Goal: Find contact information: Find contact information

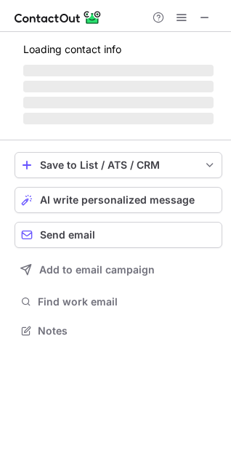
scroll to position [339, 231]
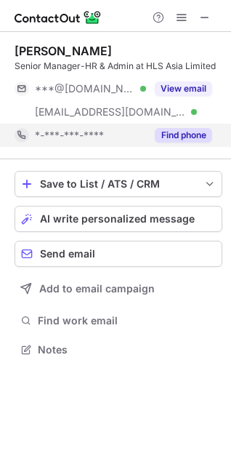
click at [179, 137] on button "Find phone" at bounding box center [183, 135] width 57 height 15
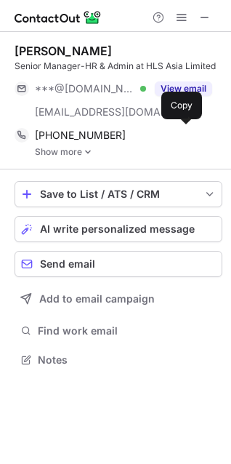
scroll to position [349, 231]
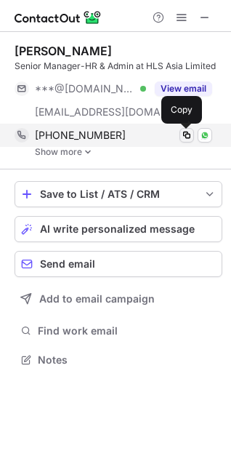
click at [189, 134] on span at bounding box center [187, 135] width 12 height 12
click at [185, 134] on span at bounding box center [187, 135] width 12 height 12
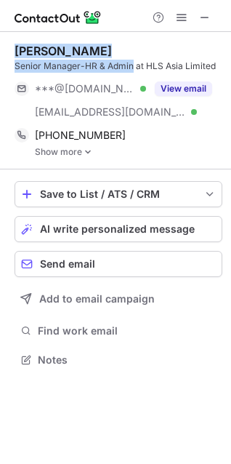
drag, startPoint x: 17, startPoint y: 48, endPoint x: 133, endPoint y: 66, distance: 117.7
click at [133, 66] on div "[PERSON_NAME] Senior Manager-HR & Admin at HLS Asia Limited" at bounding box center [119, 58] width 208 height 29
copy div "[PERSON_NAME] Senior Manager-HR & Admin"
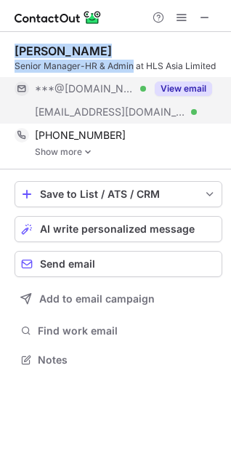
click at [162, 84] on button "View email" at bounding box center [183, 88] width 57 height 15
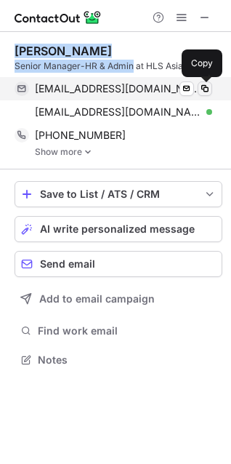
click at [209, 86] on span at bounding box center [205, 89] width 12 height 12
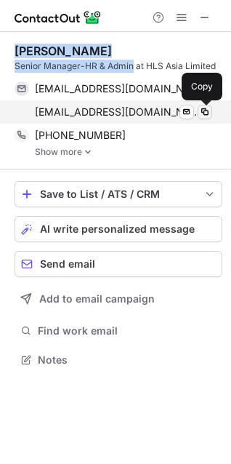
click at [203, 112] on span at bounding box center [205, 112] width 12 height 12
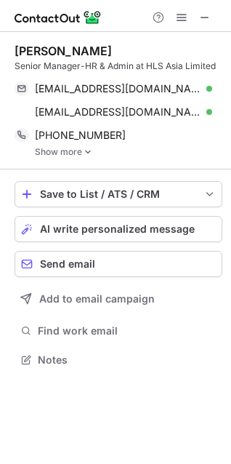
click at [54, 154] on link "Show more" at bounding box center [128, 152] width 187 height 10
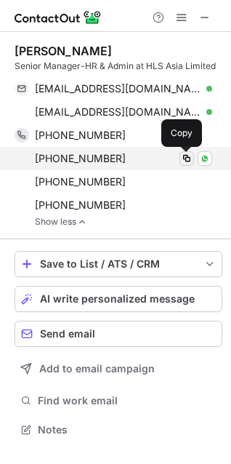
click at [184, 158] on span at bounding box center [187, 159] width 12 height 12
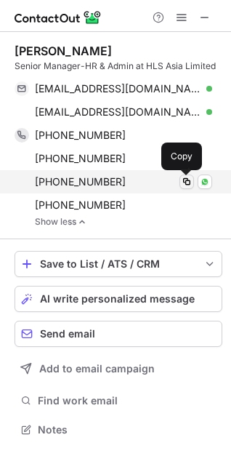
click at [190, 183] on span at bounding box center [187, 182] width 12 height 12
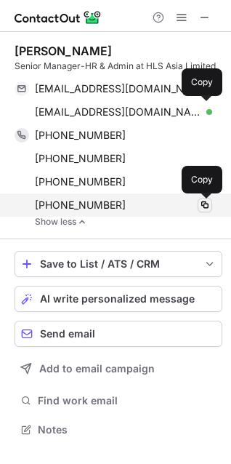
click at [207, 203] on span at bounding box center [205, 205] width 12 height 12
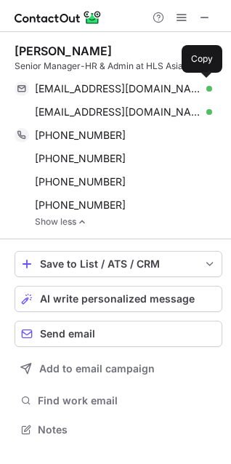
click at [57, 218] on link "Show less" at bounding box center [128, 222] width 187 height 10
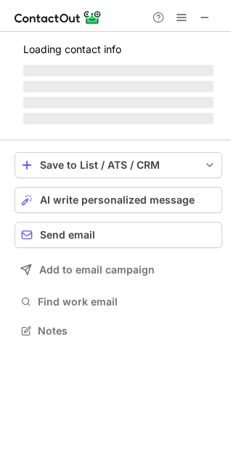
scroll to position [352, 231]
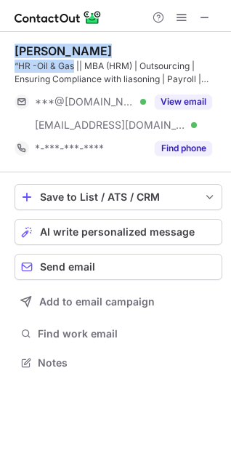
drag, startPoint x: 16, startPoint y: 51, endPoint x: 74, endPoint y: 69, distance: 60.9
click at [74, 69] on div "[PERSON_NAME] “HR -Oil & Gas || MBA (HRM) | Outsourcing | Ensuring Compliance w…" at bounding box center [119, 65] width 208 height 42
copy div "[PERSON_NAME] “HR -Oil & Gas"
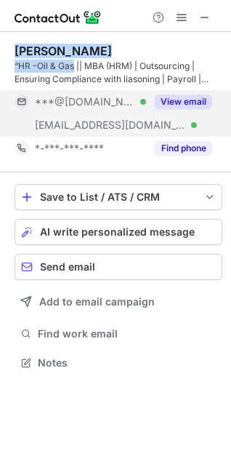
click at [187, 96] on button "View email" at bounding box center [183, 101] width 57 height 15
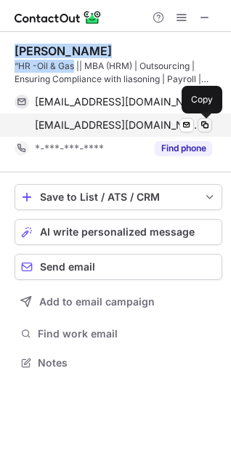
click at [202, 121] on span at bounding box center [205, 125] width 12 height 12
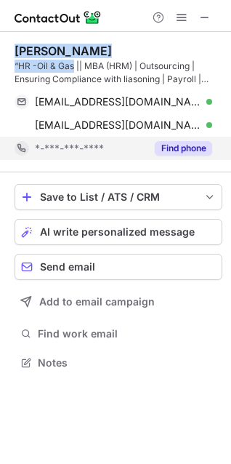
click at [177, 148] on button "Find phone" at bounding box center [183, 148] width 57 height 15
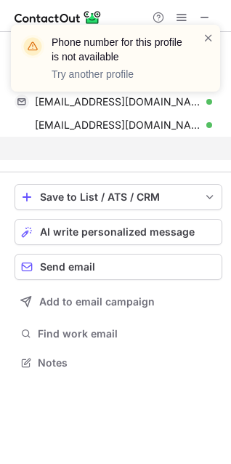
scroll to position [328, 231]
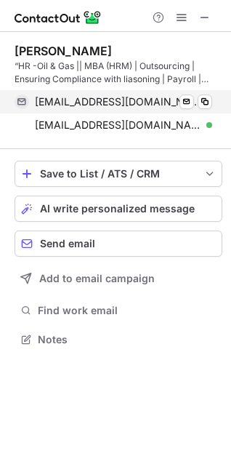
click at [212, 97] on div "[EMAIL_ADDRESS][DOMAIN_NAME] Verified Send email Copy" at bounding box center [114, 101] width 198 height 23
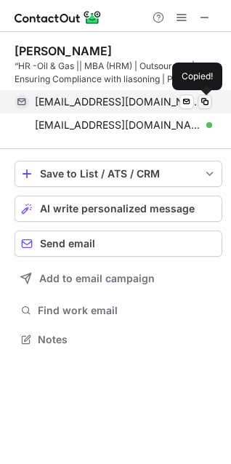
click at [207, 100] on span at bounding box center [205, 102] width 12 height 12
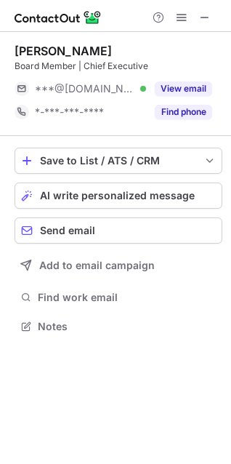
scroll to position [7, 7]
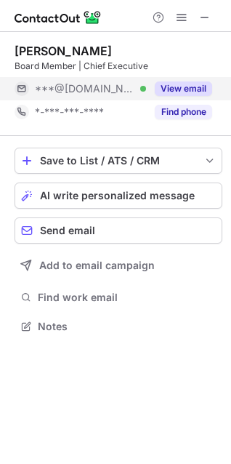
click at [176, 84] on button "View email" at bounding box center [183, 88] width 57 height 15
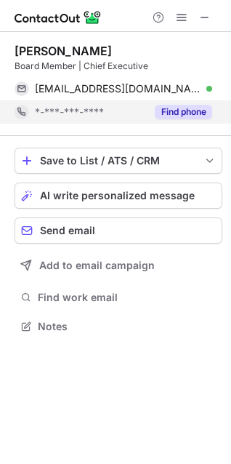
click at [185, 105] on button "Find phone" at bounding box center [183, 112] width 57 height 15
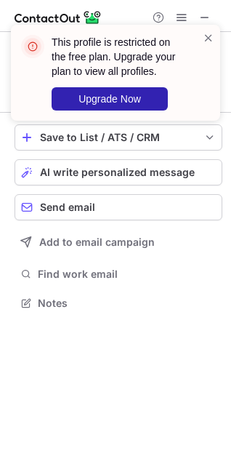
scroll to position [292, 231]
click at [208, 36] on span at bounding box center [209, 38] width 12 height 15
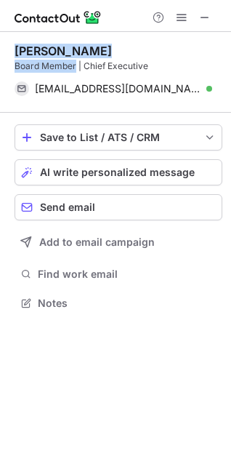
drag, startPoint x: 15, startPoint y: 48, endPoint x: 75, endPoint y: 62, distance: 61.2
click at [75, 62] on div "[PERSON_NAME] Board Member | Chief Executive" at bounding box center [119, 58] width 208 height 29
copy div "[PERSON_NAME] Board Member"
click at [204, 19] on span at bounding box center [205, 18] width 12 height 12
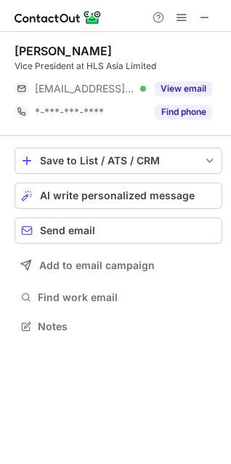
scroll to position [7, 7]
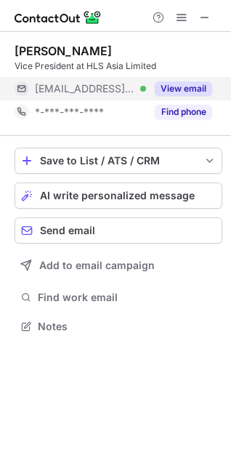
click at [168, 84] on button "View email" at bounding box center [183, 88] width 57 height 15
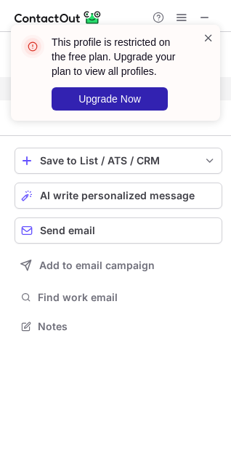
click at [208, 36] on span at bounding box center [209, 38] width 12 height 15
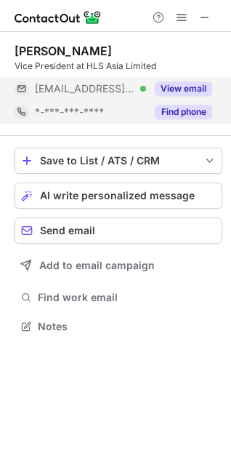
click at [185, 113] on button "Find phone" at bounding box center [183, 112] width 57 height 15
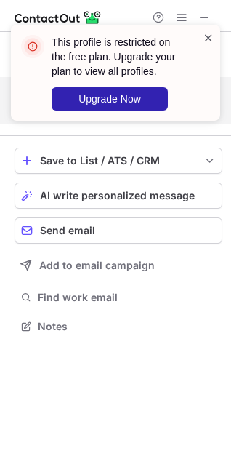
click at [208, 33] on span at bounding box center [209, 38] width 12 height 15
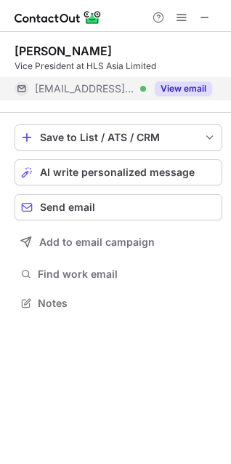
scroll to position [292, 231]
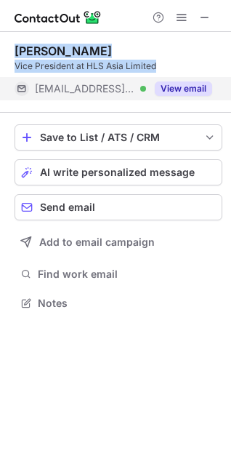
drag, startPoint x: 16, startPoint y: 48, endPoint x: 166, endPoint y: 67, distance: 150.9
click at [166, 67] on div "[PERSON_NAME] Vice President at HLS Asia Limited" at bounding box center [119, 58] width 208 height 29
copy div "[PERSON_NAME] Vice President at HLS Asia Limited"
click at [203, 13] on span at bounding box center [205, 18] width 12 height 12
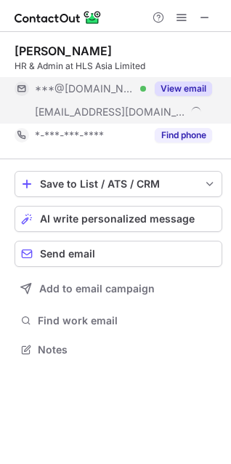
scroll to position [339, 231]
click at [177, 87] on button "View email" at bounding box center [183, 88] width 57 height 15
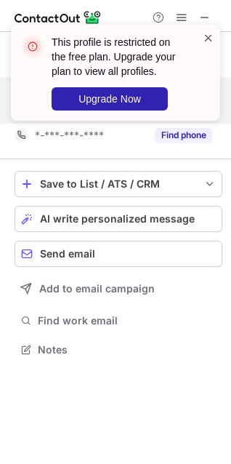
click at [208, 36] on span at bounding box center [209, 38] width 12 height 15
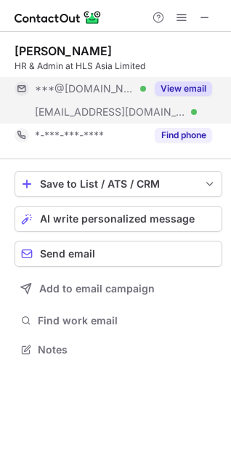
click at [185, 132] on button "Find phone" at bounding box center [183, 135] width 57 height 15
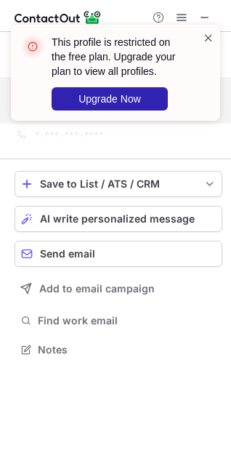
click at [211, 36] on span at bounding box center [209, 38] width 12 height 15
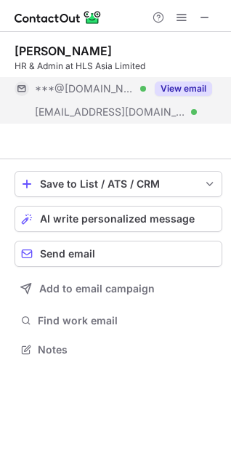
scroll to position [315, 231]
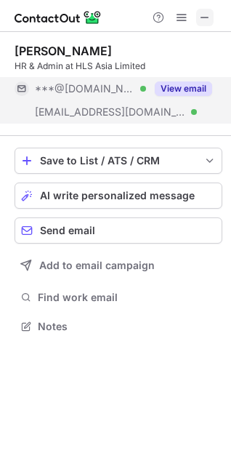
click at [206, 16] on span at bounding box center [205, 18] width 12 height 12
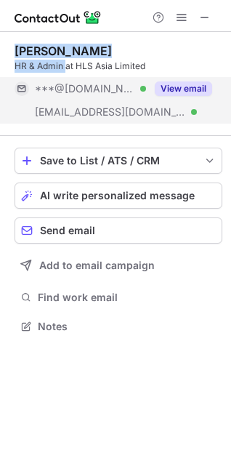
drag, startPoint x: 17, startPoint y: 52, endPoint x: 68, endPoint y: 71, distance: 54.9
click at [68, 70] on div "[PERSON_NAME] HR & Admin at HLS Asia Limited" at bounding box center [119, 58] width 208 height 29
copy div "[PERSON_NAME] HR & Admin a"
click at [205, 12] on span at bounding box center [205, 18] width 12 height 12
click at [211, 20] on span at bounding box center [205, 18] width 12 height 12
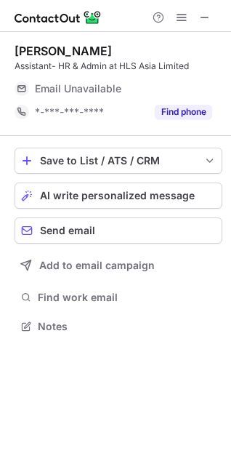
scroll to position [7, 7]
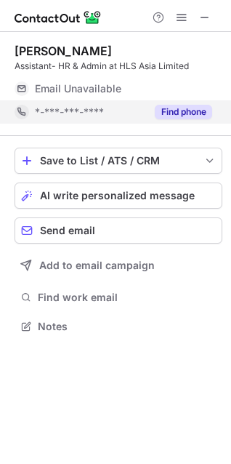
click at [178, 118] on button "Find phone" at bounding box center [183, 112] width 57 height 15
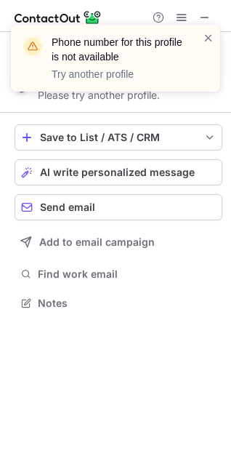
scroll to position [292, 231]
click at [209, 36] on span at bounding box center [209, 38] width 12 height 15
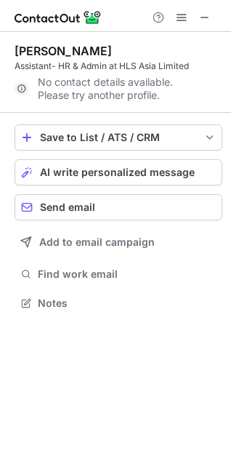
click at [207, 19] on span at bounding box center [205, 18] width 12 height 12
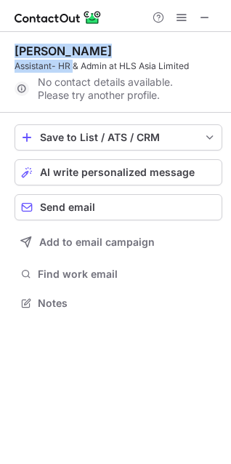
drag, startPoint x: 16, startPoint y: 49, endPoint x: 76, endPoint y: 67, distance: 62.1
click at [76, 67] on div "[PERSON_NAME] Assistant- HR & Admin at HLS Asia Limited" at bounding box center [119, 58] width 208 height 29
copy div "[PERSON_NAME] Assistant- HR"
click at [206, 19] on span at bounding box center [205, 18] width 12 height 12
